Goal: Navigation & Orientation: Find specific page/section

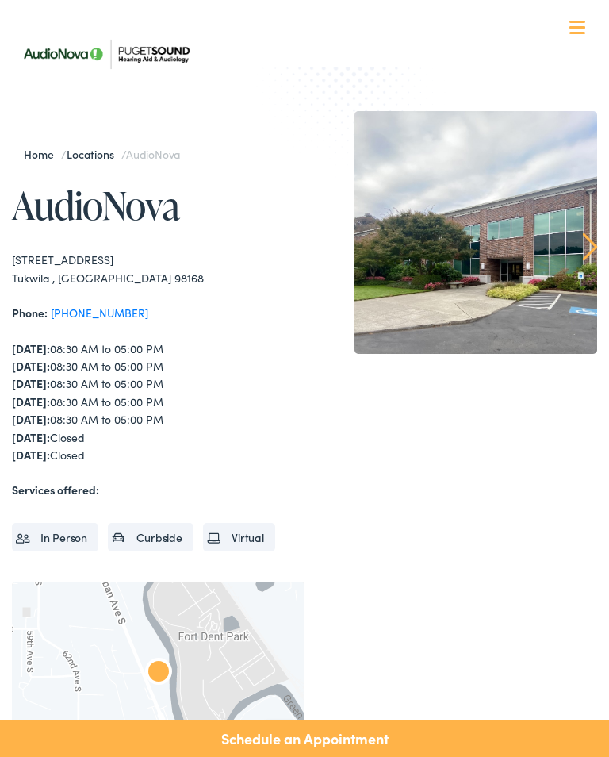
click at [99, 147] on link "Locations" at bounding box center [94, 154] width 55 height 16
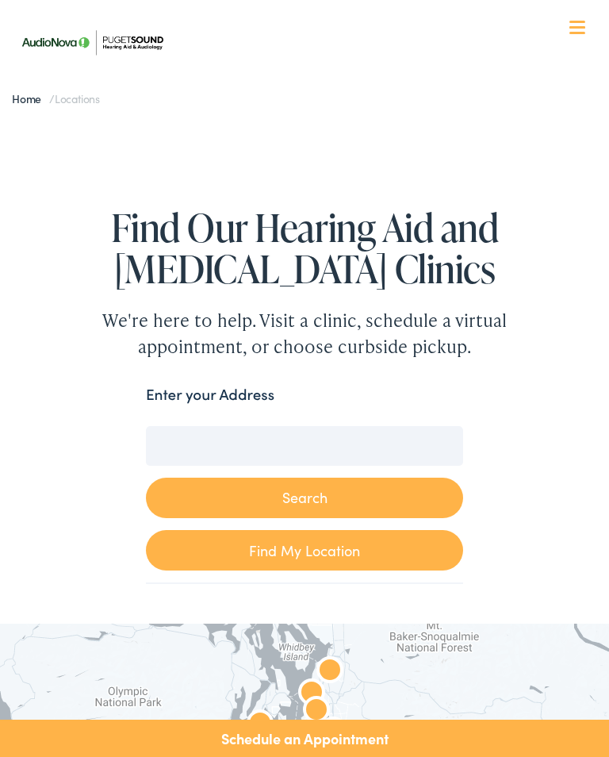
click at [186, 450] on input "Enter your Address" at bounding box center [304, 446] width 317 height 40
click at [288, 445] on input "4817 , 37th Ave SW" at bounding box center [304, 446] width 317 height 40
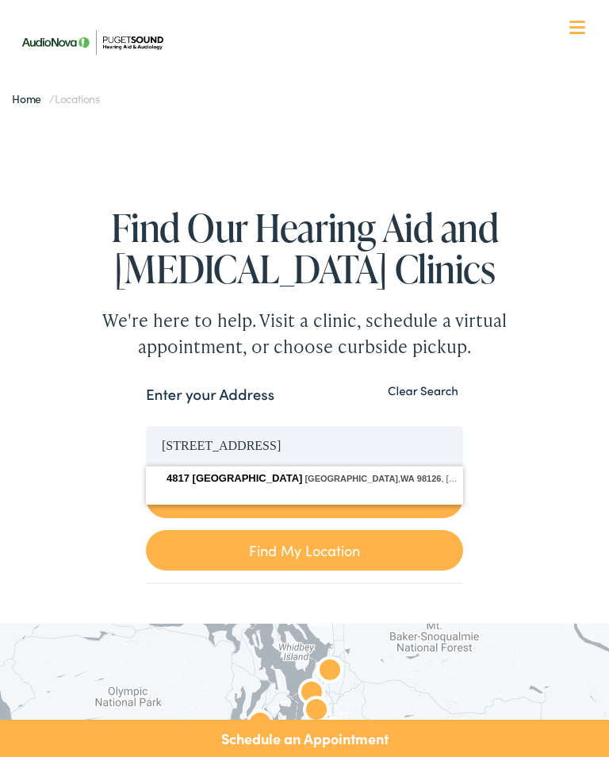
click at [305, 497] on button "Search" at bounding box center [304, 497] width 317 height 40
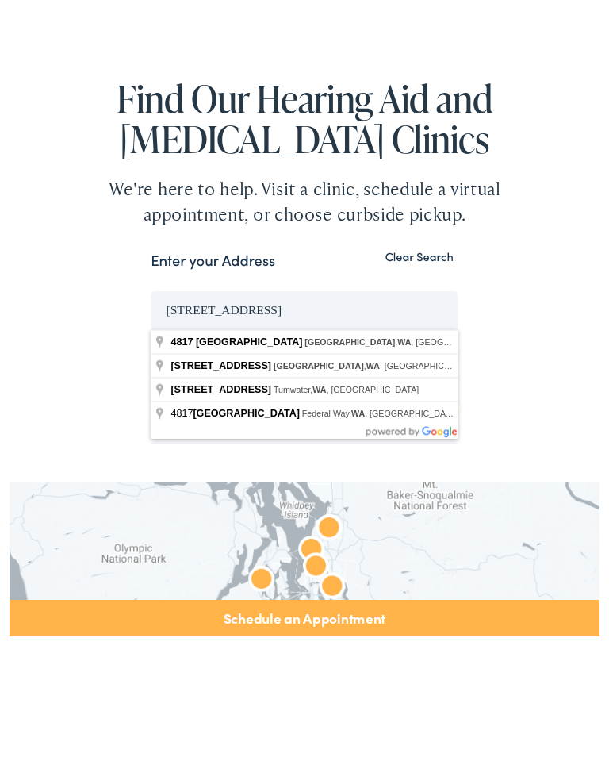
type input "4817 37th Ave SW, Seattle, WA, USA"
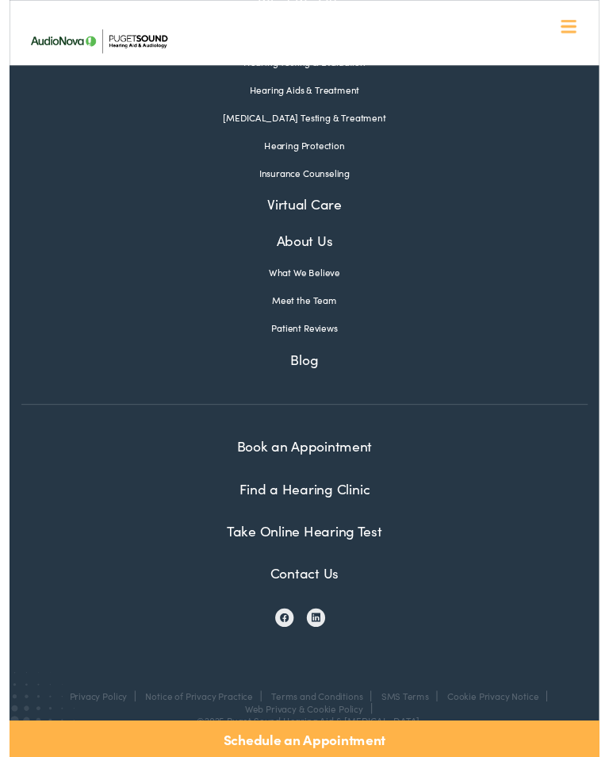
scroll to position [7443, 0]
click at [350, 514] on link "Find a Hearing Clinic" at bounding box center [304, 504] width 135 height 20
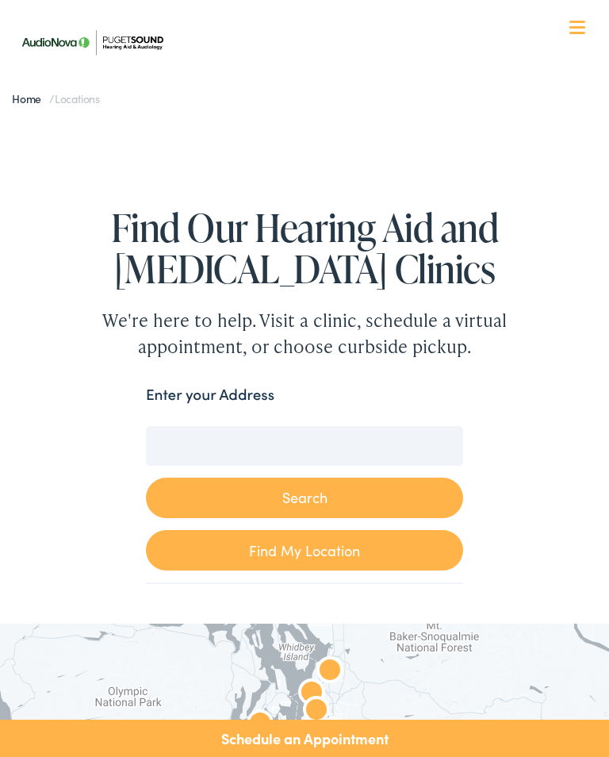
click at [194, 439] on input "Enter your Address" at bounding box center [304, 446] width 317 height 40
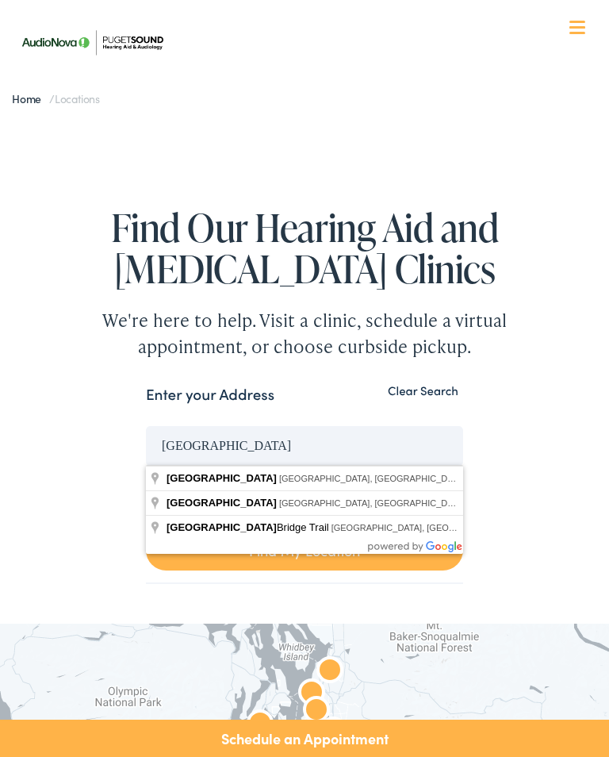
type input "[GEOGRAPHIC_DATA]"
click at [305, 497] on button "Search" at bounding box center [304, 497] width 317 height 40
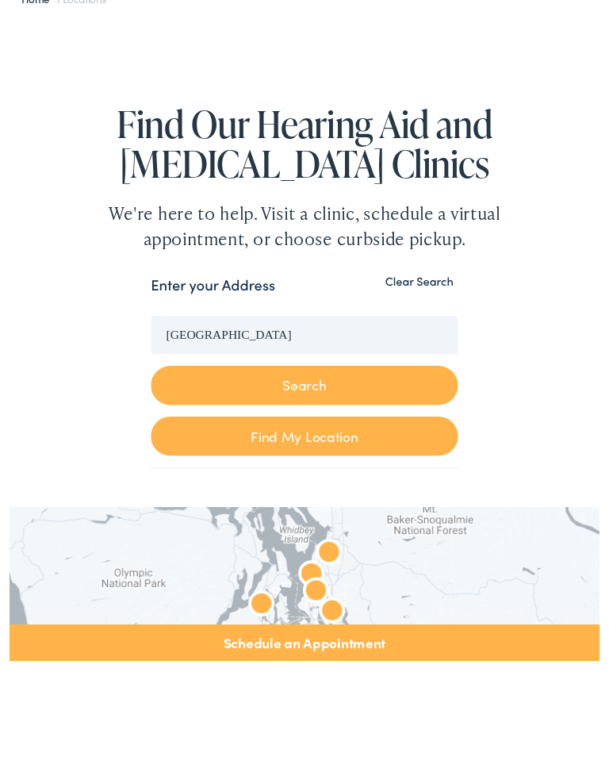
click at [318, 477] on button "Search" at bounding box center [304, 497] width 317 height 40
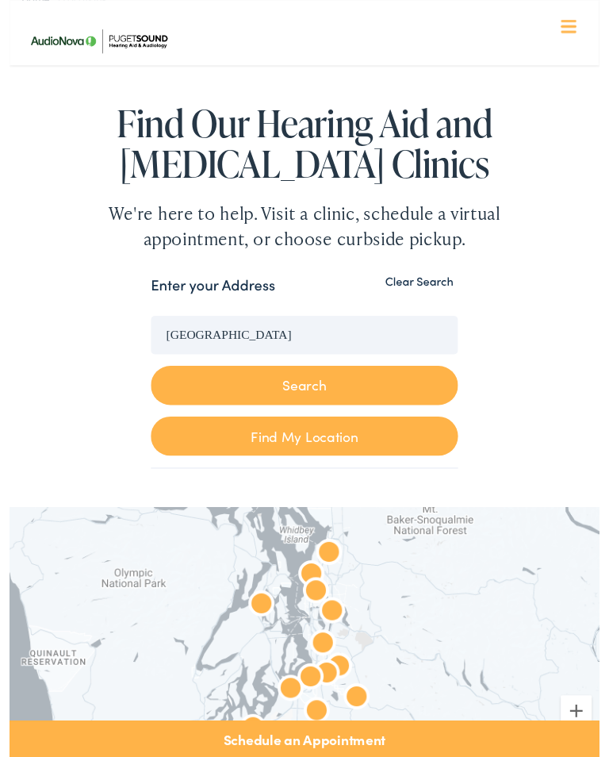
click at [308, 395] on button "Search" at bounding box center [304, 398] width 317 height 40
click at [315, 403] on button "Search" at bounding box center [304, 398] width 317 height 40
click at [315, 387] on button "Search" at bounding box center [304, 398] width 317 height 40
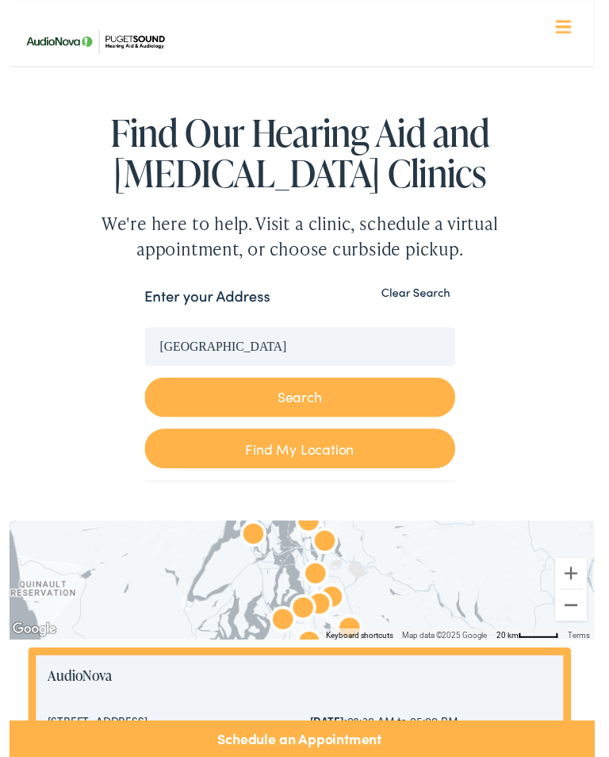
scroll to position [234, 0]
